Goal: Obtain resource: Download file/media

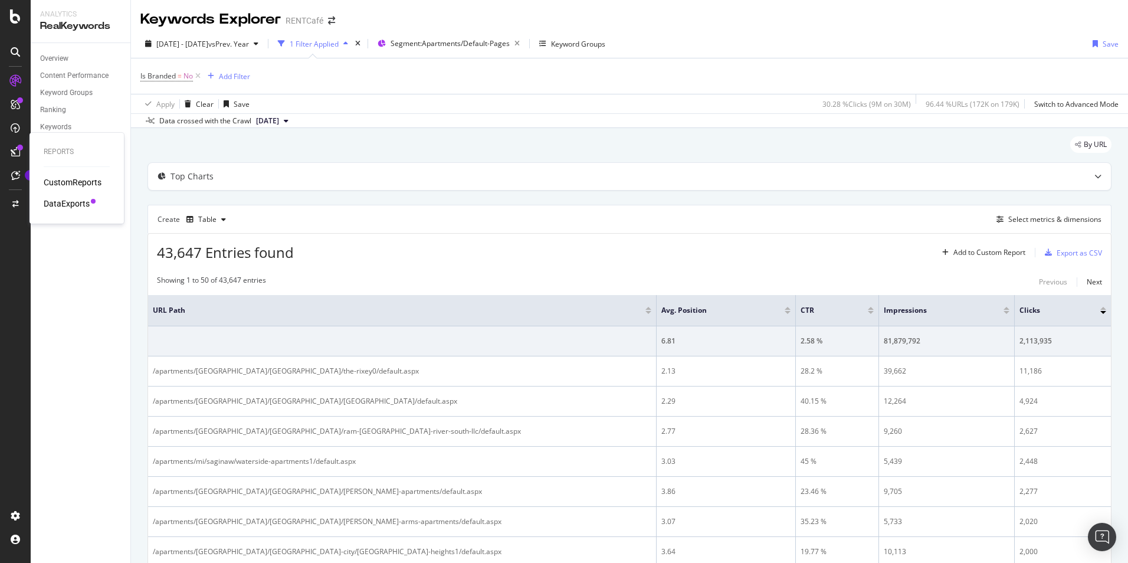
click at [72, 204] on div "DataExports" at bounding box center [67, 204] width 46 height 12
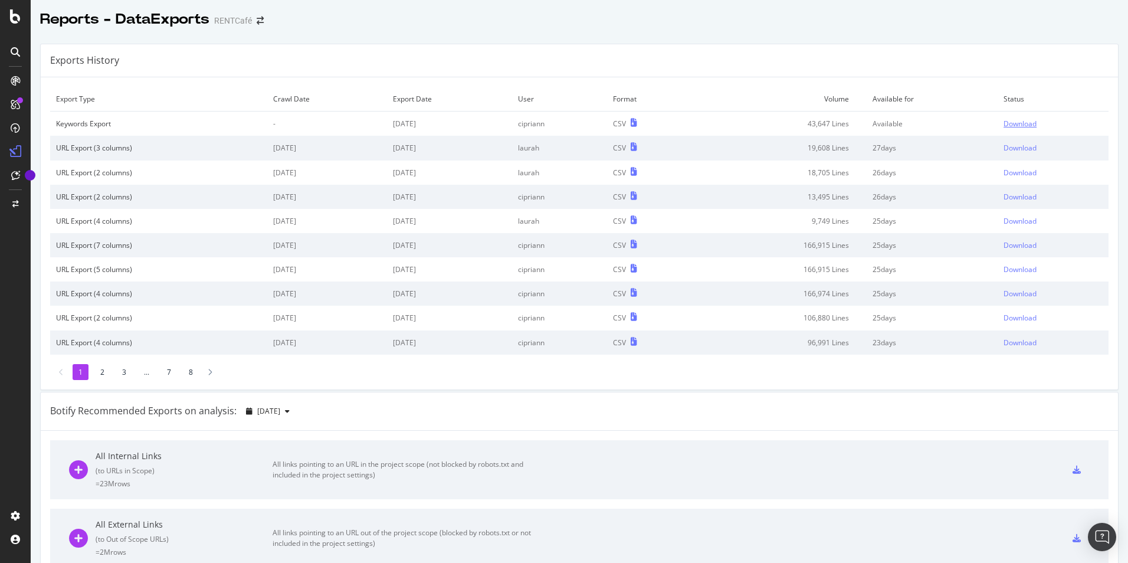
click at [1008, 119] on div "Download" at bounding box center [1020, 124] width 33 height 10
click at [66, 176] on div "RealKeywords" at bounding box center [70, 175] width 53 height 12
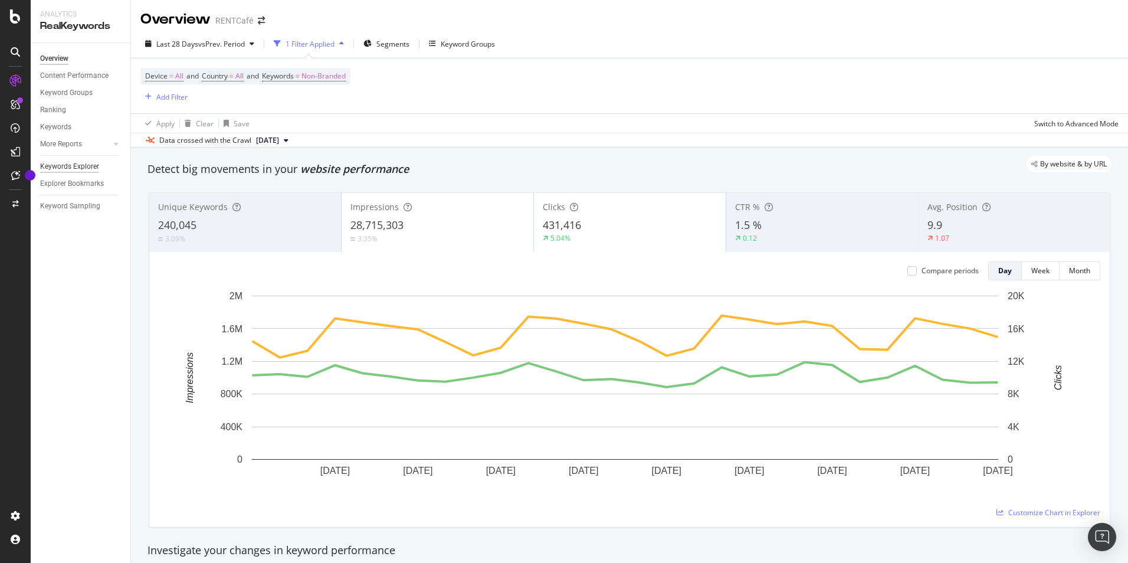
click at [84, 166] on div "Keywords Explorer" at bounding box center [69, 167] width 59 height 12
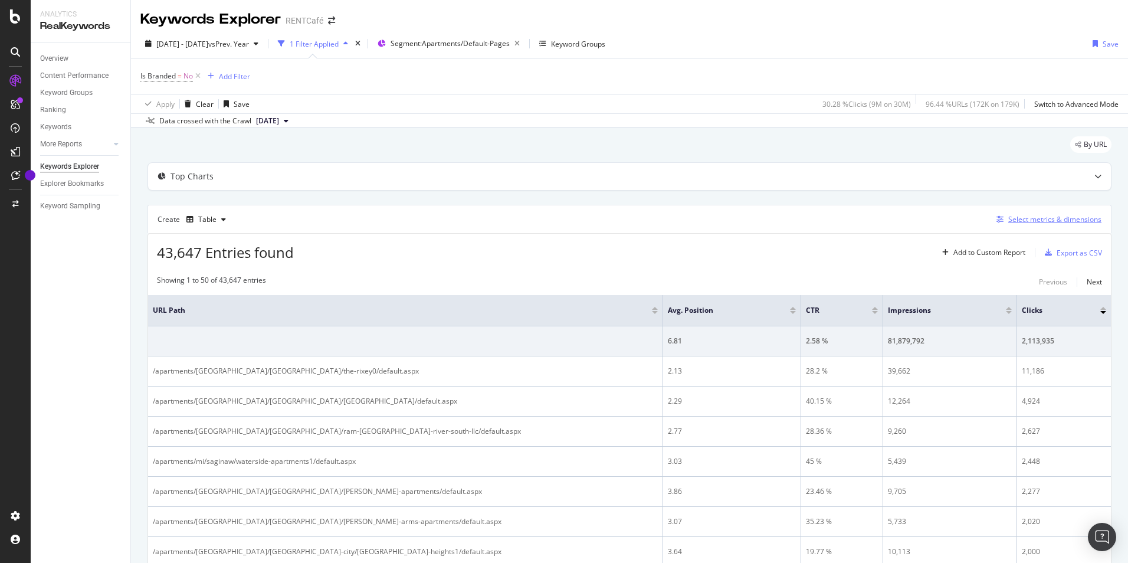
click at [1059, 217] on div "Select metrics & dimensions" at bounding box center [1055, 219] width 93 height 10
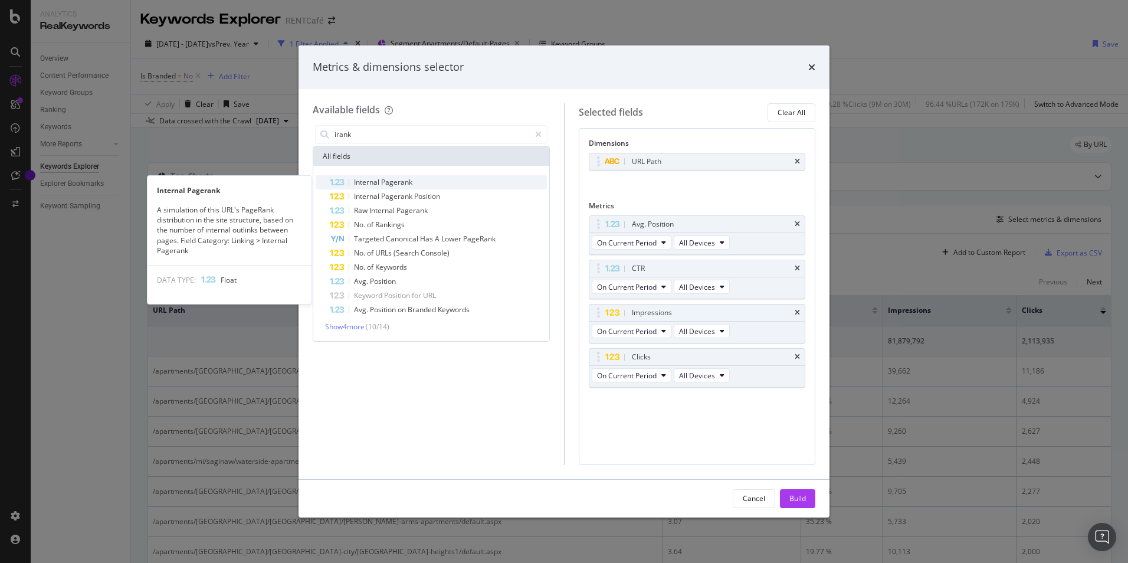
type input "irank"
click at [380, 186] on span "Internal" at bounding box center [367, 182] width 27 height 10
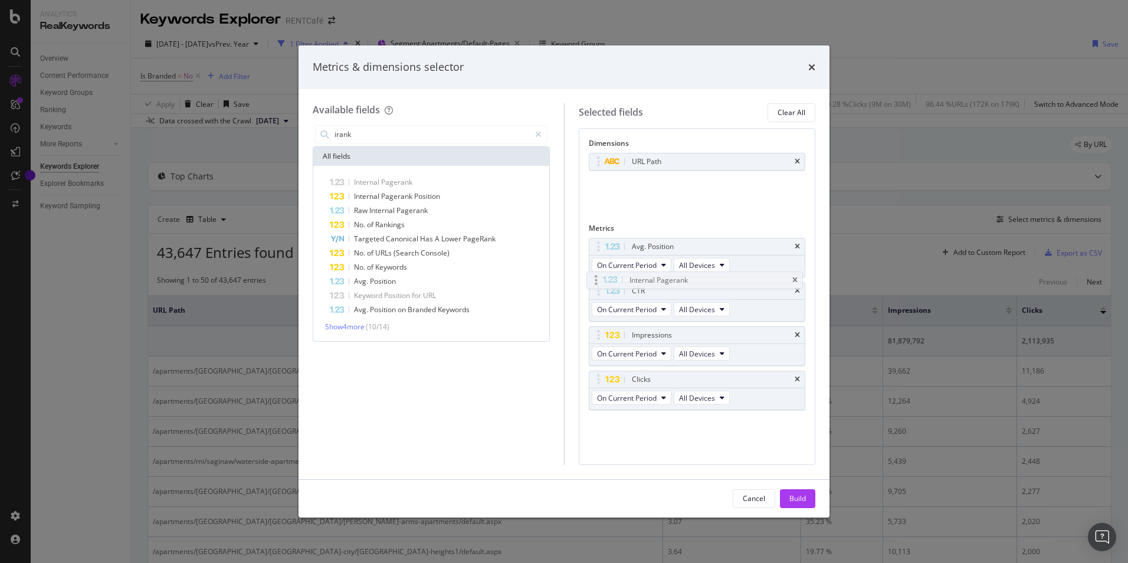
drag, startPoint x: 647, startPoint y: 182, endPoint x: 645, endPoint y: 279, distance: 96.2
click at [645, 279] on body "Analytics RealKeywords Overview Content Performance Keyword Groups Ranking Keyw…" at bounding box center [564, 281] width 1128 height 563
click at [642, 183] on div "Internal Pagerank" at bounding box center [661, 184] width 58 height 12
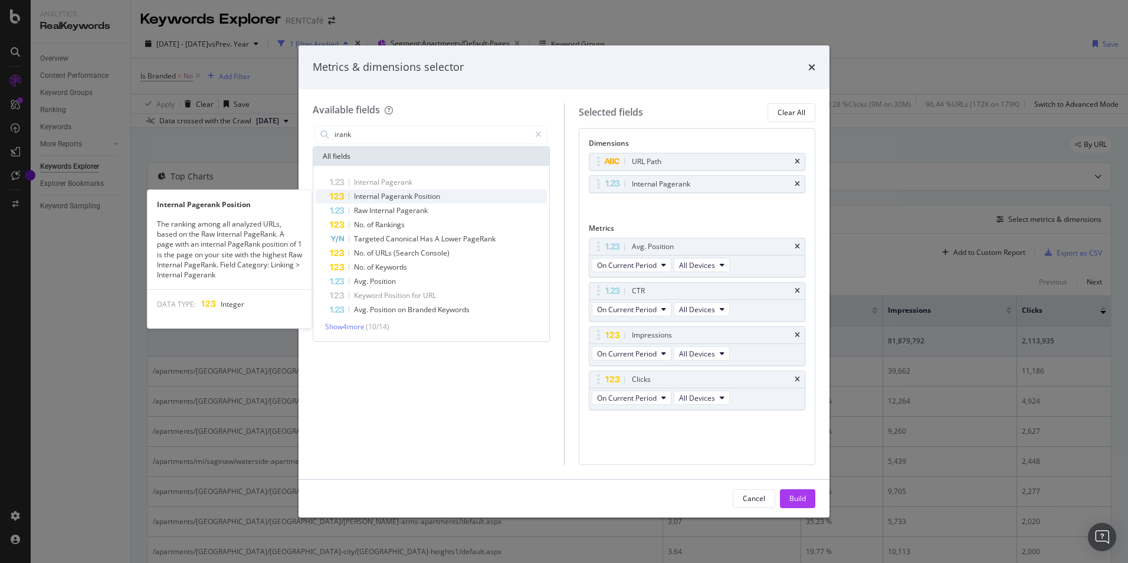
click at [420, 198] on span "Position" at bounding box center [427, 196] width 26 height 10
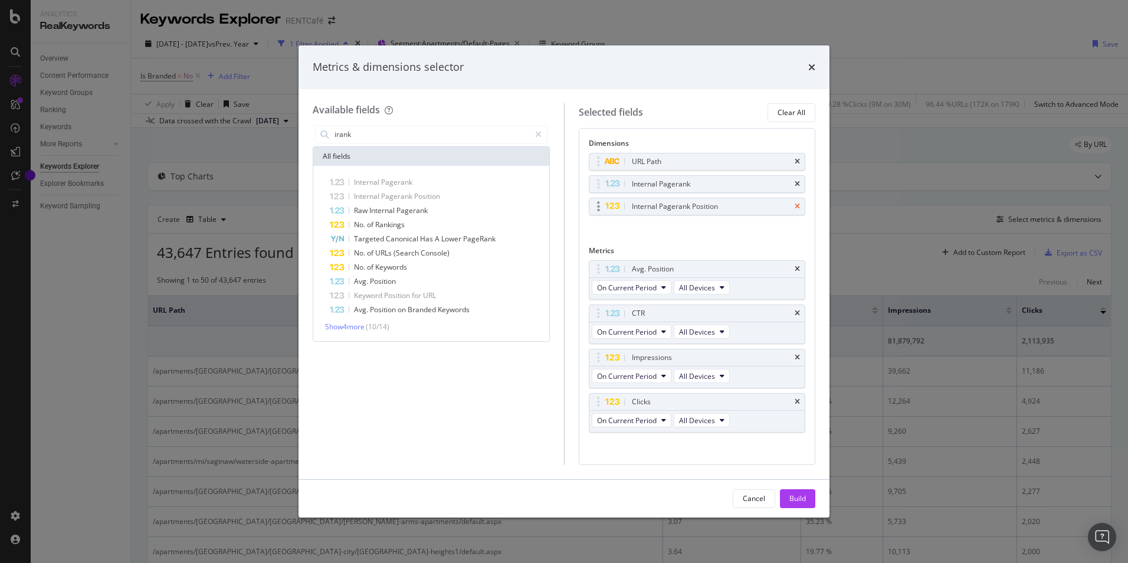
click at [795, 207] on icon "times" at bounding box center [797, 206] width 5 height 7
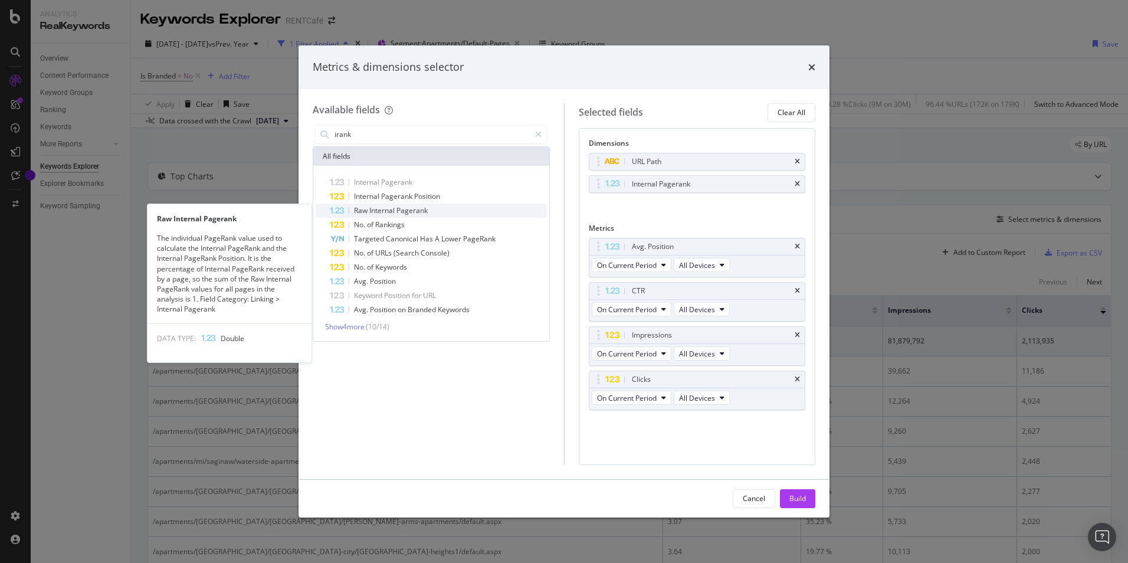
click at [378, 211] on span "Internal" at bounding box center [382, 210] width 27 height 10
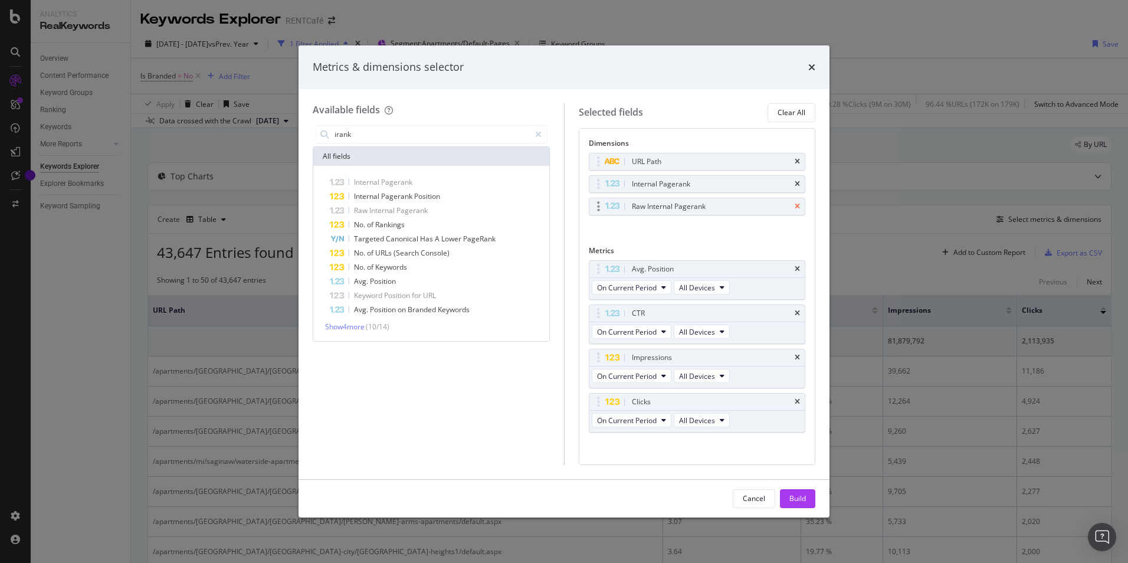
click at [795, 207] on icon "times" at bounding box center [797, 206] width 5 height 7
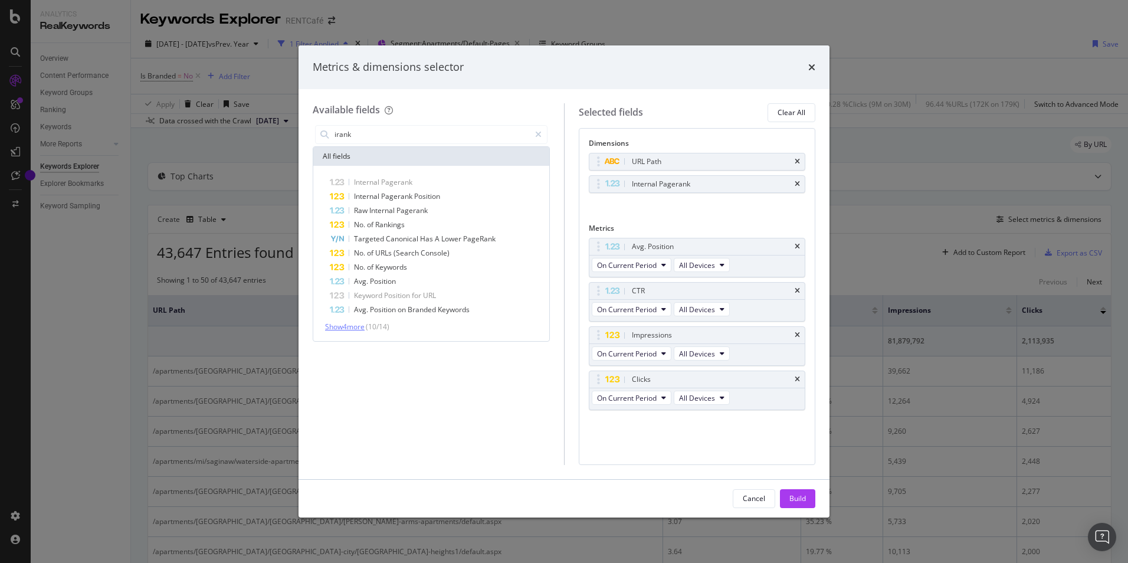
click at [358, 327] on span "Show 4 more" at bounding box center [345, 327] width 40 height 10
click at [796, 184] on icon "times" at bounding box center [797, 184] width 5 height 7
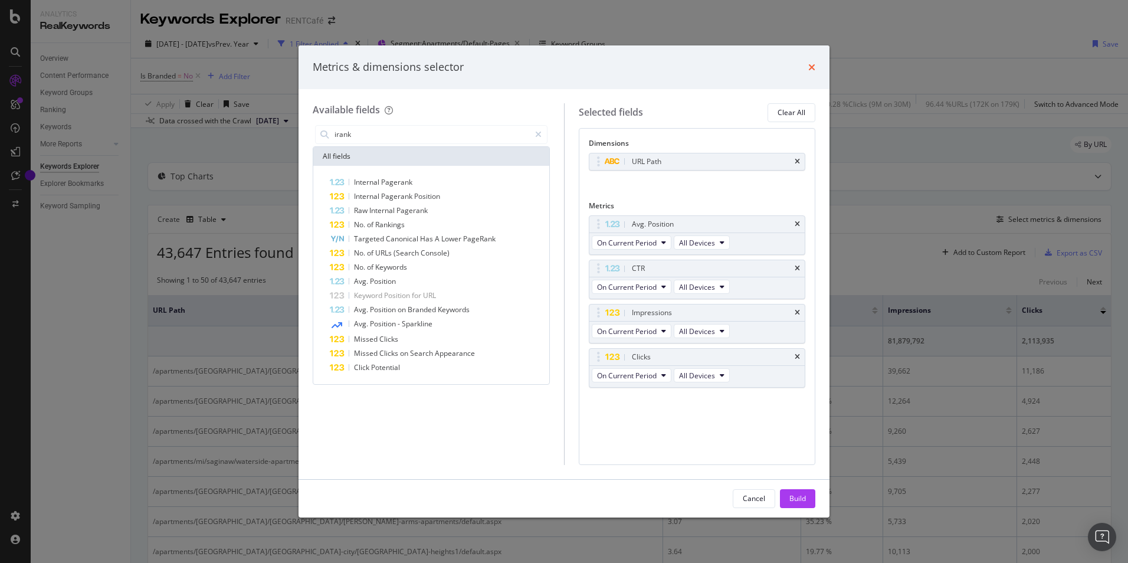
click at [812, 64] on icon "times" at bounding box center [812, 67] width 7 height 9
